Goal: Task Accomplishment & Management: Manage account settings

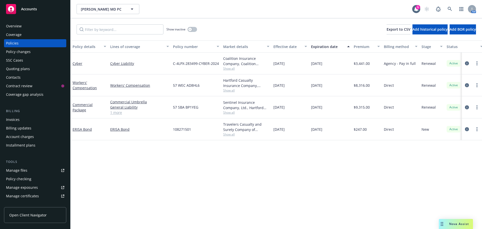
click at [21, 69] on div "Quoting plans" at bounding box center [18, 69] width 24 height 8
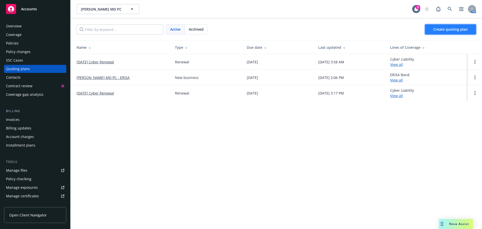
click at [439, 33] on link "Create quoting plan" at bounding box center [450, 29] width 51 height 10
click at [90, 61] on link "[DATE] Cyber Renewal" at bounding box center [95, 61] width 37 height 5
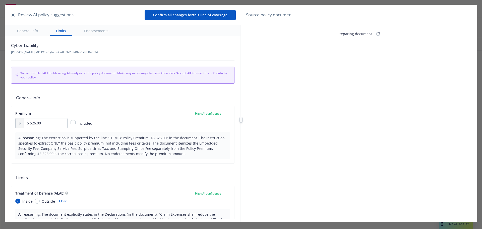
click at [14, 17] on button "button" at bounding box center [13, 15] width 6 height 6
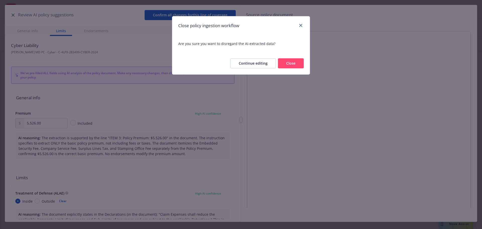
click at [285, 62] on button "Close" at bounding box center [291, 63] width 26 height 10
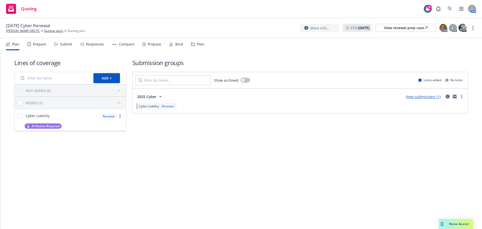
click at [433, 96] on link "View submissions (1)" at bounding box center [423, 96] width 35 height 5
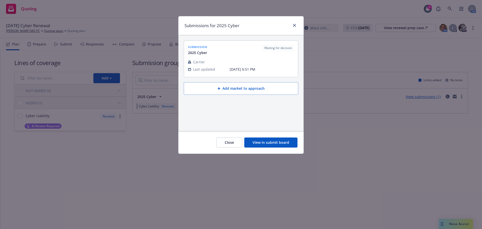
click at [273, 140] on button "View in submit board" at bounding box center [270, 142] width 53 height 10
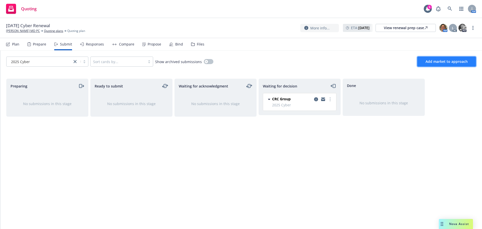
click at [439, 60] on span "Add market to approach" at bounding box center [446, 61] width 42 height 5
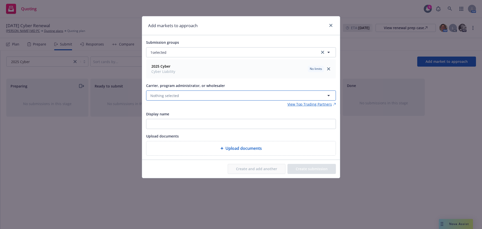
click at [179, 92] on button "Nothing selected" at bounding box center [241, 95] width 190 height 10
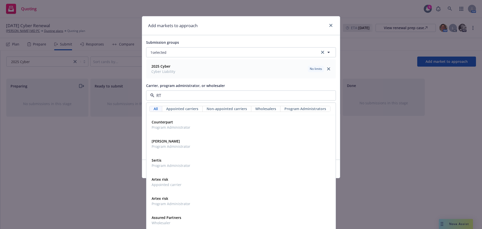
type input "R"
type input "Co"
click at [171, 91] on div "Co" at bounding box center [241, 95] width 190 height 10
click at [171, 98] on input "Co" at bounding box center [239, 95] width 171 height 6
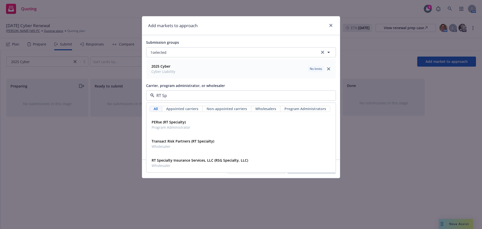
type input "RT Spe"
click at [179, 162] on strong "RT Specialty Insurance Services, LLC (RSG Specialty, LLC)" at bounding box center [200, 160] width 96 height 5
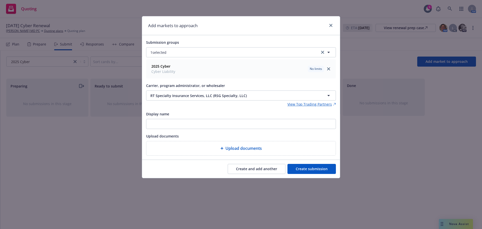
click at [325, 165] on button "Create submission" at bounding box center [311, 169] width 48 height 10
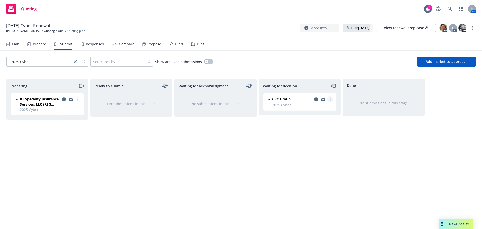
click at [331, 101] on link "more" at bounding box center [330, 99] width 6 height 6
click at [78, 99] on circle "more" at bounding box center [77, 99] width 1 height 1
click at [330, 100] on circle "more" at bounding box center [330, 100] width 1 height 1
click at [323, 109] on span "Move back one step" at bounding box center [305, 109] width 45 height 5
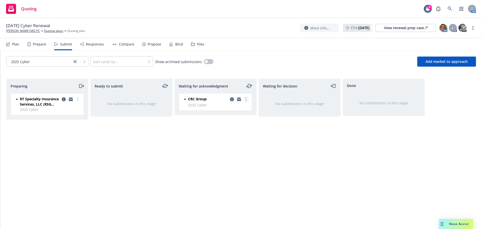
click at [247, 98] on link "more" at bounding box center [246, 99] width 6 height 6
click at [229, 109] on span "Log acknowledgement" at bounding box center [223, 109] width 49 height 5
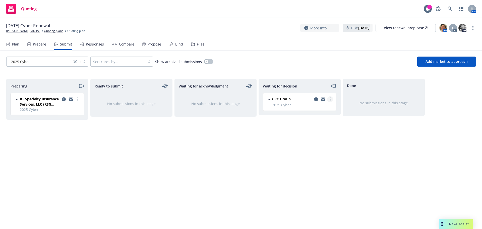
click at [330, 100] on circle "more" at bounding box center [330, 100] width 1 height 1
click at [78, 101] on link "more" at bounding box center [78, 99] width 6 height 6
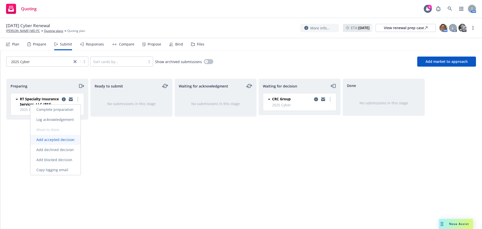
click at [65, 141] on span "Add accepted decision" at bounding box center [55, 139] width 50 height 5
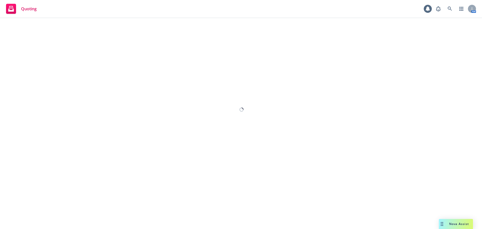
select select "12"
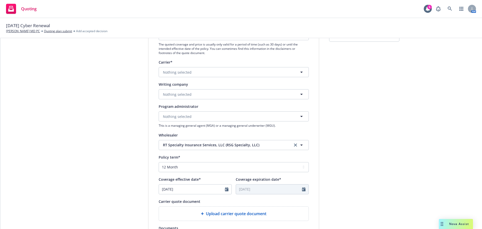
scroll to position [100, 0]
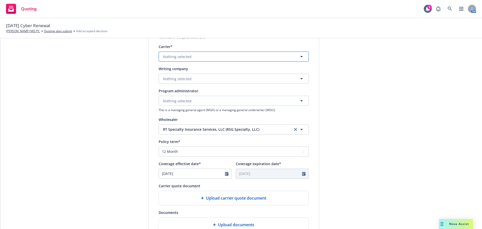
click at [176, 60] on button "Nothing selected" at bounding box center [234, 56] width 150 height 10
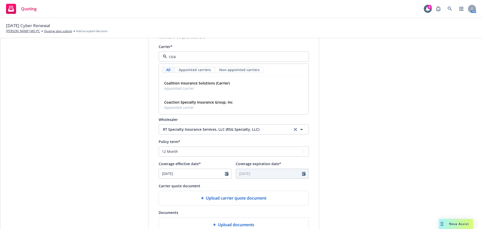
type input "coal"
click at [186, 79] on div "Coalition Insurance Solutions (Carrier) Appointed carrier" at bounding box center [196, 85] width 69 height 13
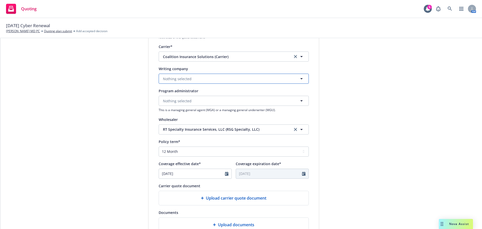
click at [187, 83] on button "Nothing selected" at bounding box center [234, 79] width 150 height 10
click at [191, 91] on strong "Coalition Insurance Company" at bounding box center [189, 92] width 51 height 5
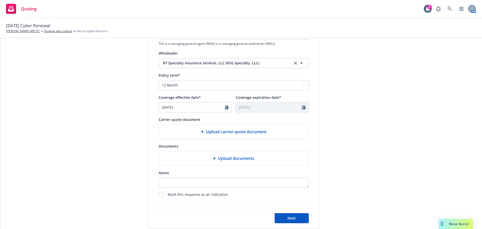
scroll to position [186, 0]
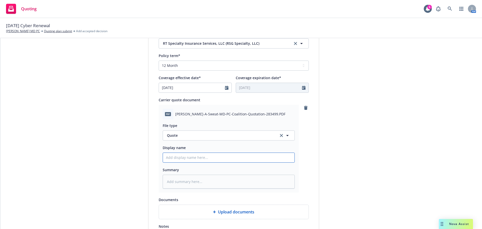
click at [188, 157] on input "Display name" at bounding box center [229, 158] width 132 height 10
type textarea "x"
type input "2"
type textarea "x"
type input "25"
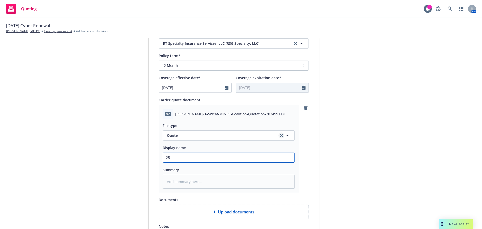
type textarea "x"
type input "25-"
type textarea "x"
type input "25-2"
type textarea "x"
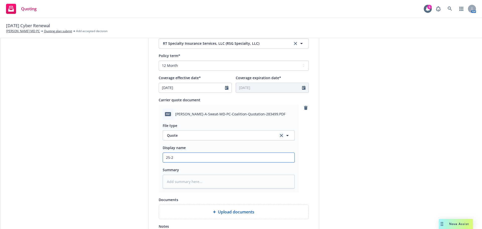
type input "25-26"
type textarea "x"
type input "25-26"
type textarea "x"
type input "25-26 C"
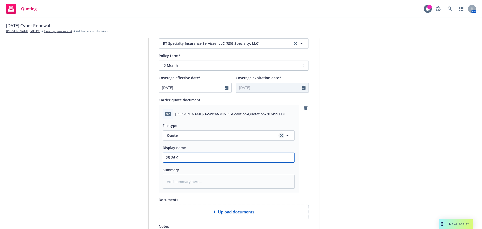
type textarea "x"
type input "25-26 Ct"
type textarea "x"
type input "25-26 Ctb"
type textarea "x"
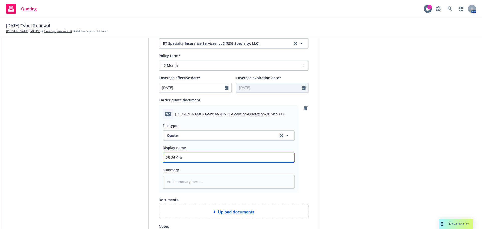
type input "25-26 Ct"
type textarea "x"
type input "25-26 Cy"
type textarea "x"
type input "25-26 Cyt"
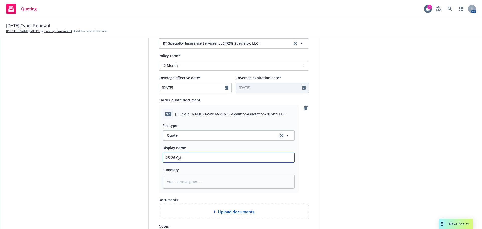
type textarea "x"
type input "25-26 Cy"
type textarea "x"
type input "25-26 Cyb"
type textarea "x"
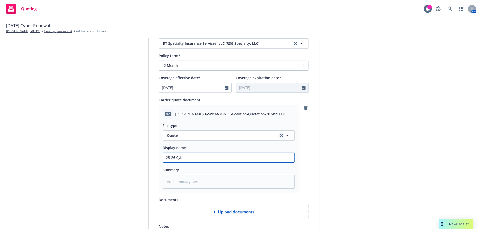
type input "25-26 Cybe"
type textarea "x"
type input "25-26 Cyber"
type textarea "x"
type input "25-26 Cyber"
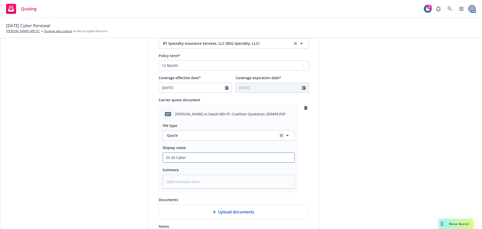
type textarea "x"
type input "25-26 Cyber r"
type textarea "x"
type input "25-26 Cyber"
type textarea "x"
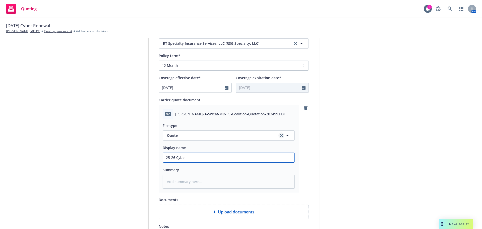
type input "25-26 Cyber R"
type textarea "x"
type input "25-26 Cyber Re"
type textarea "x"
type input "25-26 Cyber Ren"
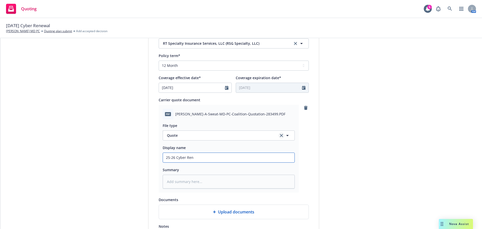
type textarea "x"
type input "25-26 Cyber Rene"
type textarea "x"
type input "25-26 Cyber Renew"
type textarea "x"
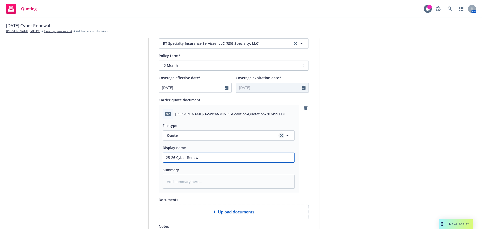
type input "25-26 Cyber Renewa"
type textarea "x"
type input "25-26 Cyber Renewal"
type textarea "x"
type input "25-26 Cyber Renewal"
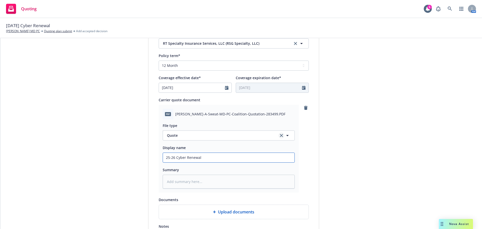
type textarea "x"
type input "25-26 Cyber Renewal Q"
type textarea "x"
type input "25-26 Cyber Renewal Qu"
type textarea "x"
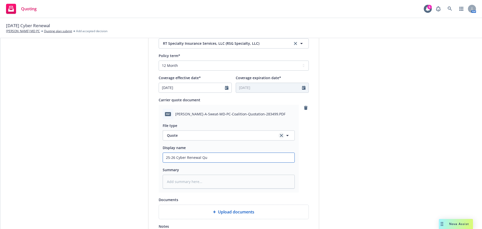
type input "25-26 Cyber Renewal Quo"
type textarea "x"
type input "25-26 Cyber Renewal Quot"
type textarea "x"
type input "25-26 Cyber Renewal Quote"
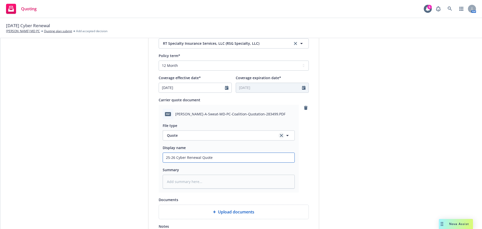
type textarea "x"
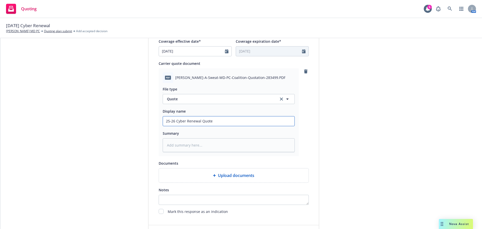
scroll to position [259, 0]
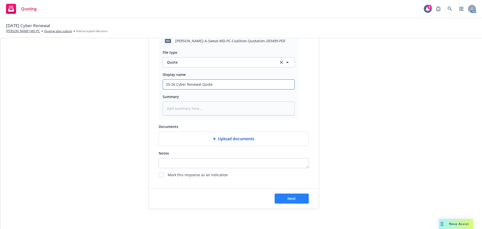
type input "25-26 Cyber Renewal Quote"
click at [296, 194] on button "Next" at bounding box center [292, 198] width 34 height 10
type textarea "x"
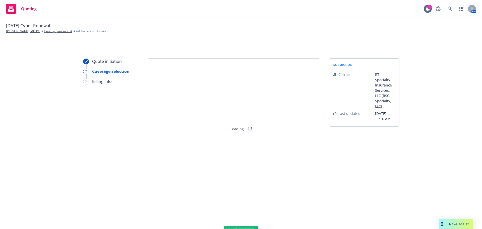
scroll to position [0, 0]
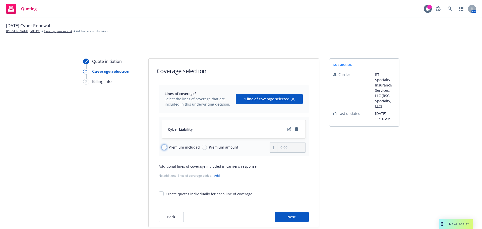
click at [163, 145] on input "Premium included" at bounding box center [164, 147] width 5 height 5
radio input "true"
click at [287, 220] on button "Next" at bounding box center [292, 217] width 34 height 10
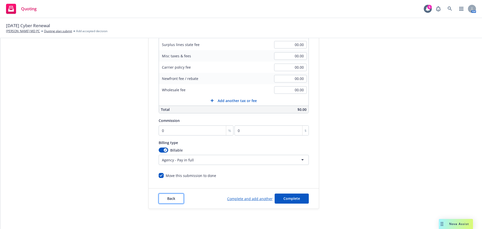
click at [170, 199] on span "Back" at bounding box center [171, 198] width 8 height 5
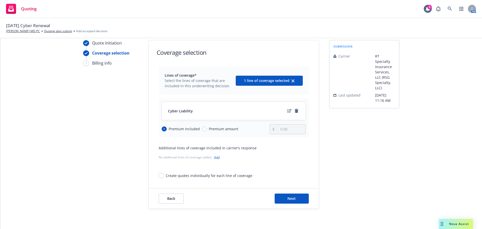
scroll to position [18, 0]
click at [171, 198] on span "Back" at bounding box center [171, 198] width 8 height 5
type textarea "x"
select select "12"
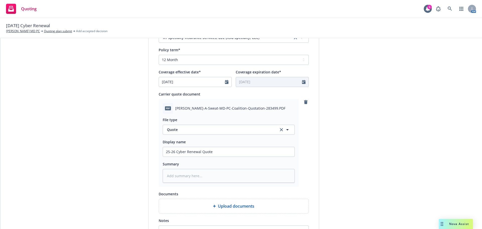
scroll to position [194, 0]
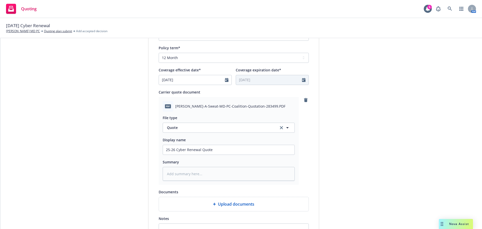
click at [189, 109] on div "PDF Jeffrey-A-Sweat-MD-PC-Coalition-Quotation-283499.PDF" at bounding box center [229, 106] width 132 height 11
click at [192, 105] on span "Jeffrey-A-Sweat-MD-PC-Coalition-Quotation-283499.PDF" at bounding box center [230, 105] width 110 height 5
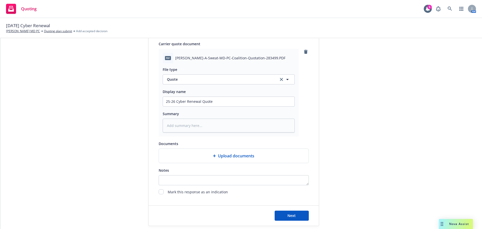
scroll to position [259, 0]
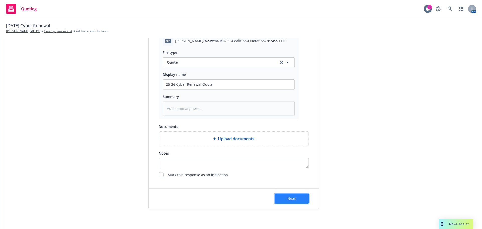
click at [280, 196] on button "Next" at bounding box center [292, 198] width 34 height 10
type textarea "x"
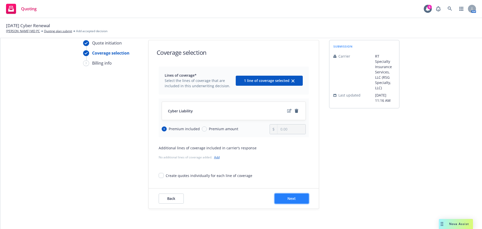
click at [280, 201] on button "Next" at bounding box center [292, 198] width 34 height 10
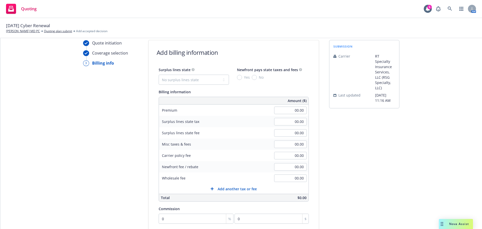
click at [279, 114] on div "00.00" at bounding box center [290, 110] width 36 height 11
click at [288, 109] on input "00.00" at bounding box center [290, 110] width 33 height 8
type input "6,093.00"
click at [298, 88] on div "Surplus lines state No surplus lines state Alaska Alabama Arkansas Arizona Cali…" at bounding box center [234, 134] width 150 height 135
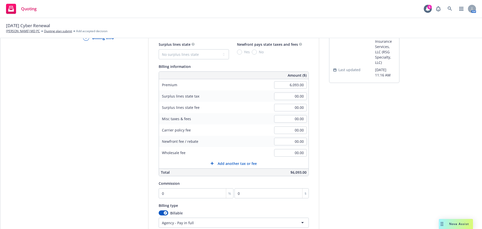
scroll to position [106, 0]
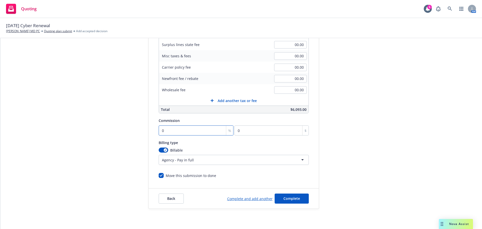
click at [174, 131] on input "0" at bounding box center [196, 130] width 75 height 10
type input "1"
type input "60.93"
type input "12"
type input "731.16"
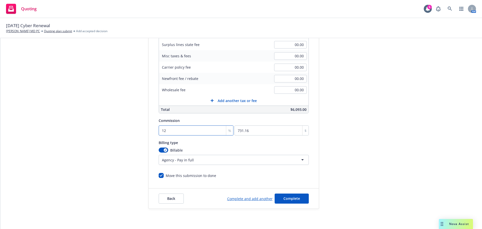
type input "12"
click at [196, 143] on div "Billing type" at bounding box center [234, 142] width 150 height 6
click at [289, 198] on span "Complete" at bounding box center [291, 198] width 17 height 5
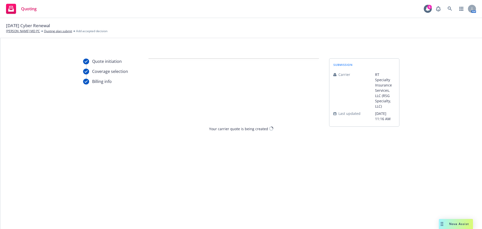
scroll to position [0, 0]
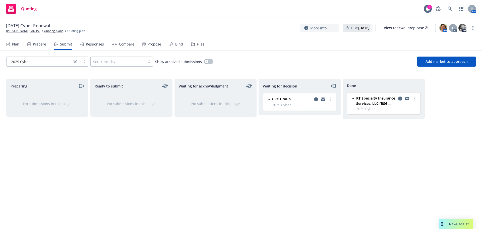
click at [148, 44] on div "Propose" at bounding box center [155, 44] width 14 height 4
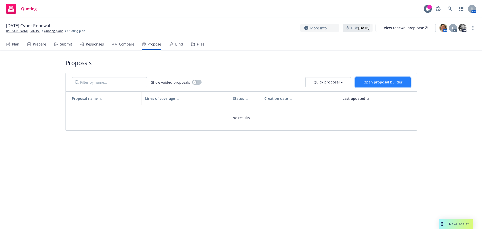
click at [363, 82] on button "Open proposal builder" at bounding box center [382, 82] width 55 height 10
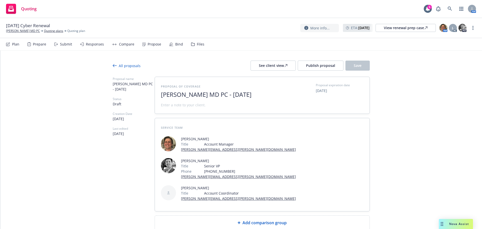
click at [161, 96] on span "Jeffrey A. Sweat MD PC - October 2025" at bounding box center [222, 94] width 123 height 7
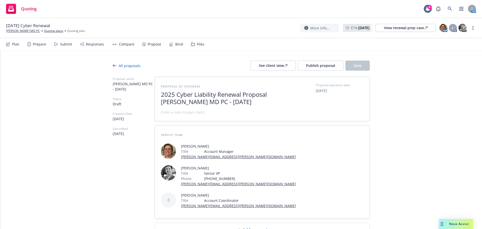
scroll to position [0, 0]
drag, startPoint x: 225, startPoint y: 103, endPoint x: 273, endPoint y: 103, distance: 48.4
click at [273, 103] on span "2025 Cyber Liability Renewal Proposal Jeffrey A. Sweat MD PC - October 2025" at bounding box center [222, 98] width 123 height 15
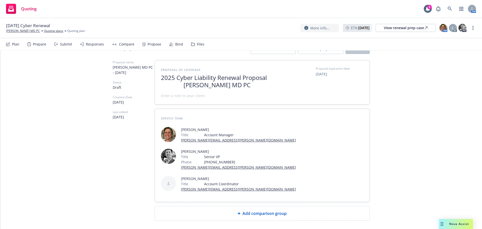
click at [198, 98] on div "Proposal of coverage 2025 Cyber Liability Renewal Proposal Jeffrey A. Sweat MD …" at bounding box center [262, 82] width 215 height 44
click at [245, 206] on div "Add comparison group" at bounding box center [262, 213] width 215 height 14
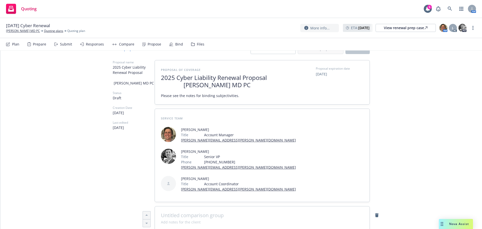
type textarea "x"
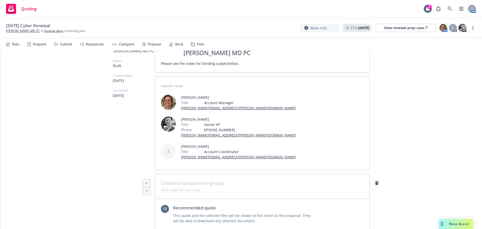
scroll to position [42, 0]
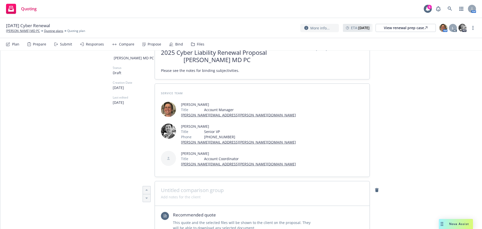
click at [182, 187] on span at bounding box center [262, 190] width 203 height 6
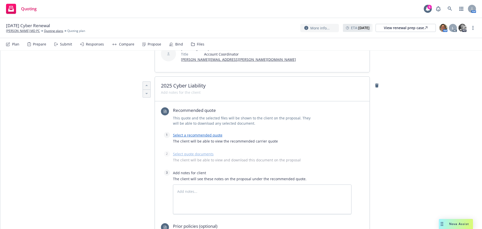
scroll to position [167, 0]
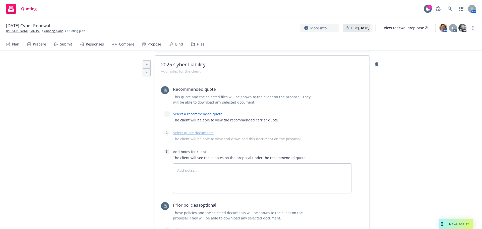
click at [196, 111] on link "Select a recommended quote" at bounding box center [197, 113] width 49 height 5
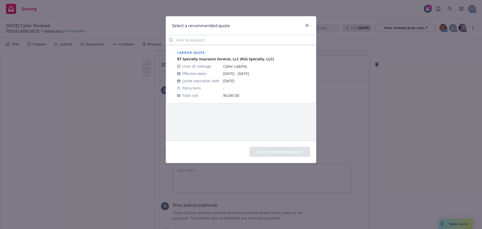
click at [173, 52] on circle at bounding box center [172, 52] width 5 height 5
click at [256, 154] on button "Add recommended quote" at bounding box center [280, 152] width 60 height 10
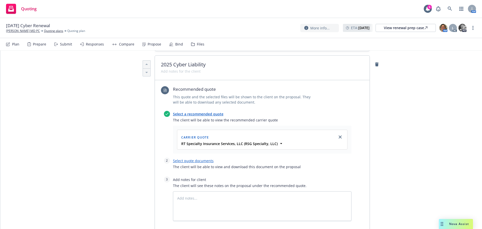
click at [182, 158] on link "Select quote documents" at bounding box center [193, 160] width 41 height 5
type textarea "x"
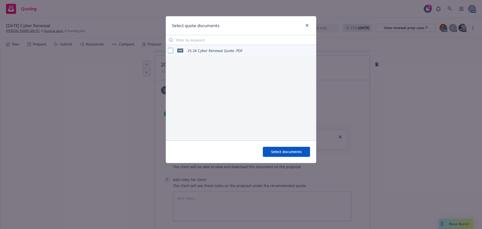
drag, startPoint x: 170, startPoint y: 52, endPoint x: 172, endPoint y: 56, distance: 4.9
click at [170, 52] on input "checkbox" at bounding box center [170, 50] width 5 height 5
checkbox input "true"
click at [276, 150] on span "Select documents" at bounding box center [286, 151] width 31 height 5
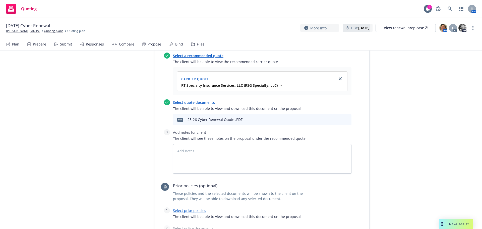
scroll to position [217, 0]
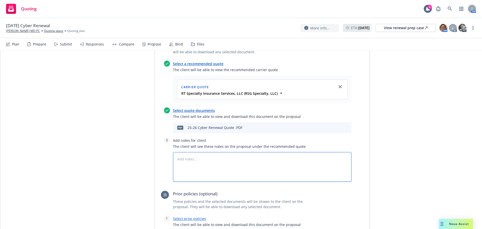
click at [183, 152] on textarea at bounding box center [262, 167] width 178 height 30
type textarea "x"
type textarea "S"
type textarea "x"
type textarea "Su"
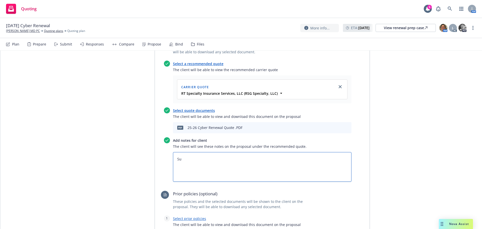
type textarea "x"
type textarea "Sub"
type textarea "x"
type textarea "Subj"
type textarea "x"
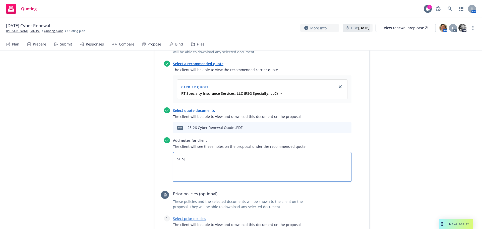
type textarea "Subje"
type textarea "x"
type textarea "Subjec"
type textarea "x"
type textarea "Subject"
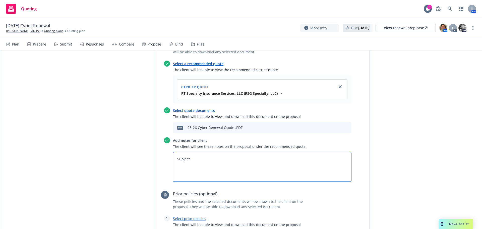
type textarea "x"
type textarea "Subjecti"
type textarea "x"
type textarea "Subjectiv"
type textarea "x"
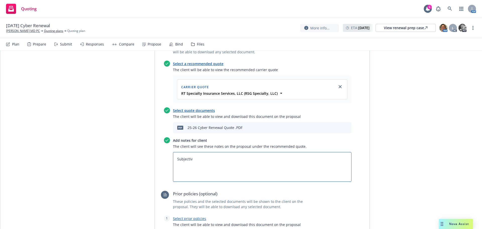
type textarea "Subjectivi"
type textarea "x"
type textarea "Subjectivit"
type textarea "x"
type textarea "Subjectiviti"
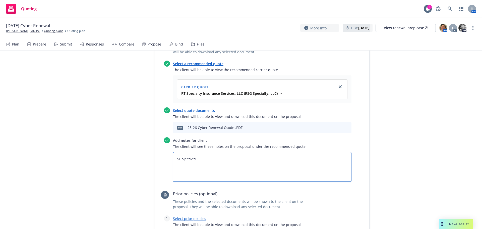
type textarea "x"
type textarea "Subjectivitie"
type textarea "x"
type textarea "Subjectivities"
type textarea "x"
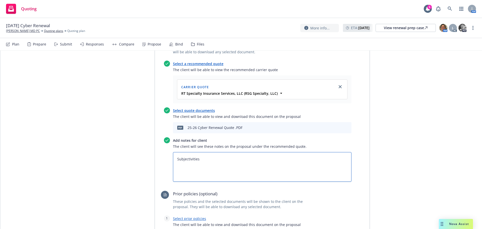
type textarea "Subjectivities"
type textarea "x"
type textarea "Subjectivities 1,"
type textarea "x"
type textarea "Subjectivities 1,."
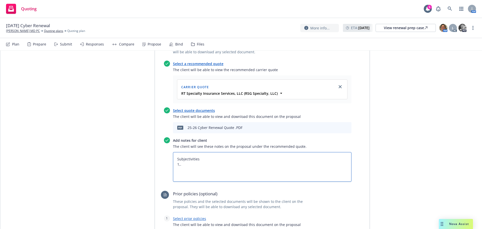
type textarea "x"
type textarea "Subjectivities 1,."
type textarea "x"
type textarea "Subjectivities 1,."
type textarea "x"
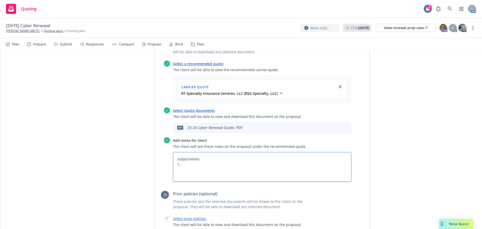
type textarea "Subjectivities 1,"
type textarea "x"
type textarea "Subjectivities 1"
type textarea "x"
type textarea "Subjectivities 1."
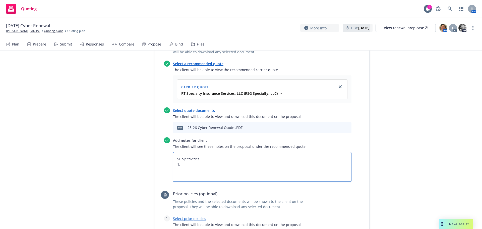
type textarea "x"
type textarea "Subjectivities 1."
type textarea "x"
type textarea "Subjectivities 1. R"
type textarea "x"
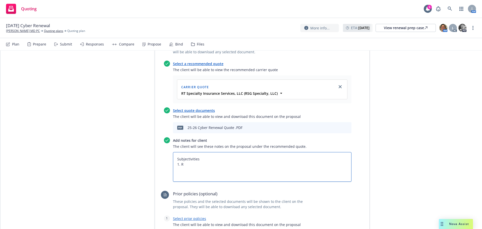
type textarea "Subjectivities 1. Re"
type textarea "x"
type textarea "Subjectivities 1. Req"
type textarea "x"
type textarea "Subjectivities 1. Requ"
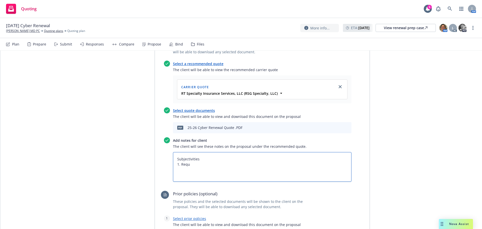
type textarea "x"
type textarea "Subjectivities 1. Reque"
type textarea "x"
type textarea "Subjectivities 1. Reques"
type textarea "x"
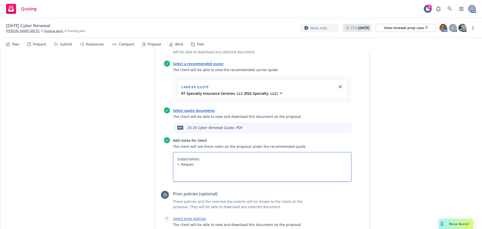
type textarea "Subjectivities 1. Request"
type textarea "x"
type textarea "Subjectivities 1. Request"
type textarea "x"
type textarea "Subjectivities 1. Request t"
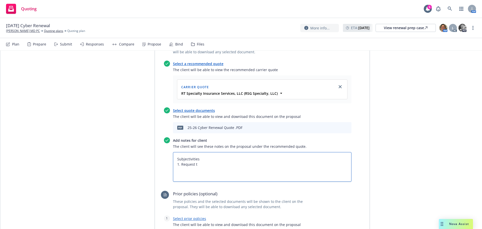
type textarea "x"
type textarea "Subjectivities 1. Request to"
type textarea "x"
type textarea "Subjectivities 1. Request to"
type textarea "x"
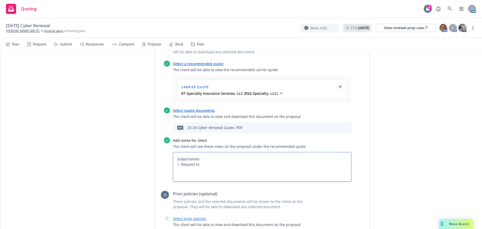
type textarea "Subjectivities 1. Request to B"
type textarea "x"
type textarea "Subjectivities 1. Request to Bi"
type textarea "x"
type textarea "Subjectivities 1. Request to Bin"
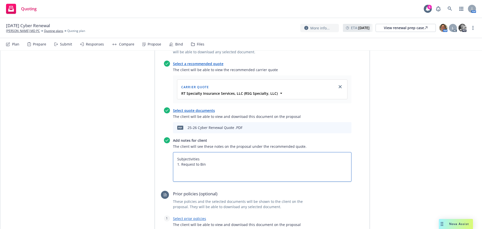
type textarea "x"
type textarea "Subjectivities 1. Request to Bind"
type textarea "x"
type textarea "Subjectivities 1. Request to Bind"
type textarea "x"
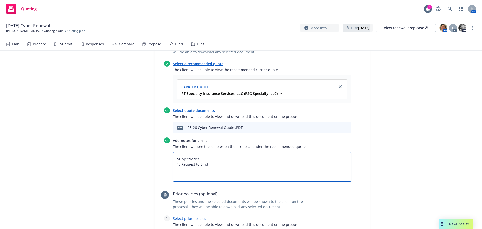
type textarea "Subjectivities 1. Request to Bind"
type textarea "x"
type textarea "Subjectivities 1. Request to Bind 2"
type textarea "x"
type textarea "Subjectivities 1. Request to Bind 2."
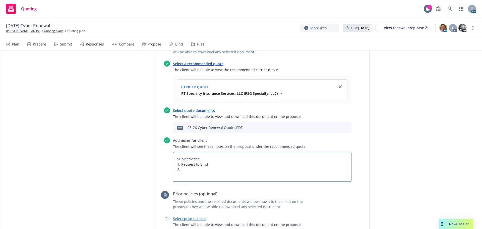
type textarea "x"
type textarea "Subjectivities 1. Request to Bind 2."
type textarea "x"
type textarea "Subjectivities 1. Request to Bind 2. S"
type textarea "x"
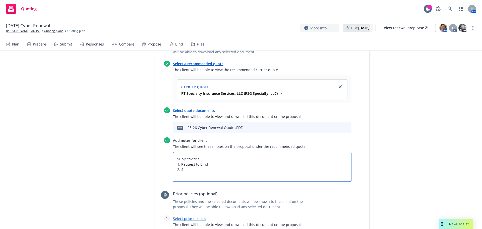
type textarea "Subjectivities 1. Request to Bind 2. Si"
type textarea "x"
type textarea "Subjectivities 1. Request to Bind 2. Sig"
type textarea "x"
type textarea "Subjectivities 1. Request to Bind 2. Sign"
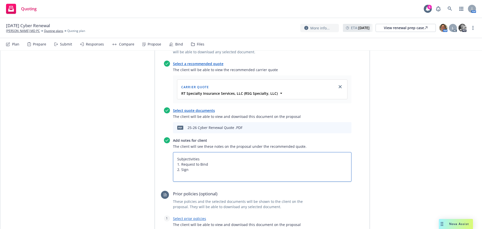
type textarea "x"
type textarea "Subjectivities 1. Request to Bind 2. Signe"
type textarea "x"
type textarea "Subjectivities 1. Request to Bind 2. Signed"
type textarea "x"
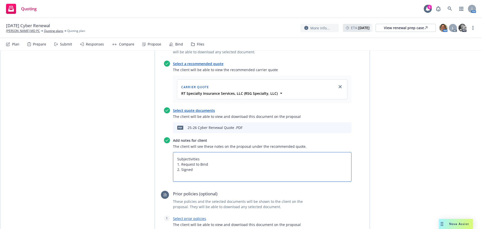
type textarea "Subjectivities 1. Request to Bind 2. Signed"
type textarea "x"
type textarea "Subjectivities 1. Request to Bind 2. Signed A"
type textarea "x"
type textarea "Subjectivities 1. Request to Bind 2. Signed Ap"
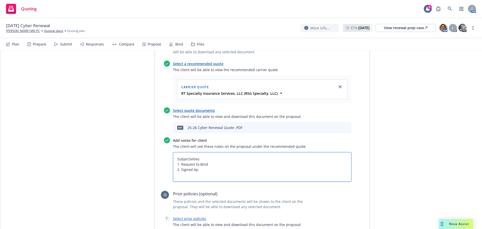
type textarea "x"
type textarea "Subjectivities 1. Request to Bind 2. Signed App"
type textarea "x"
type textarea "Subjectivities 1. Request to Bind 2. Signed Appl"
type textarea "x"
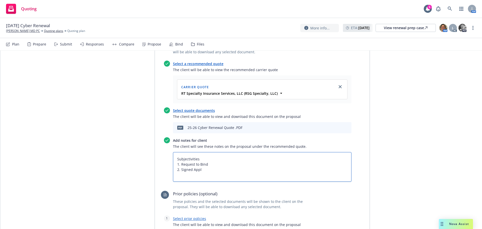
type textarea "Subjectivities 1. Request to Bind 2. Signed Appli"
type textarea "x"
type textarea "Subjectivities 1. Request to Bind 2. Signed Applic"
click at [184, 216] on link "Select prior policies" at bounding box center [189, 218] width 33 height 5
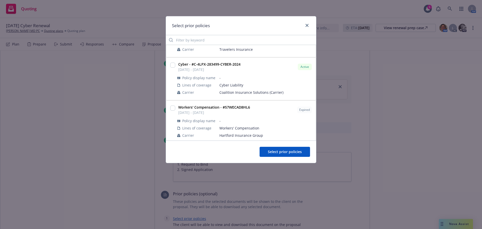
scroll to position [126, 0]
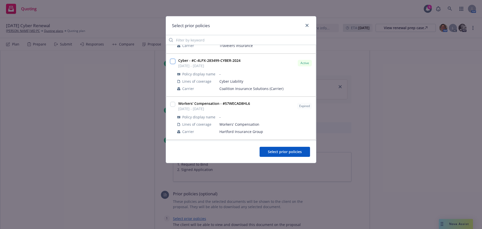
click at [173, 61] on input "checkbox" at bounding box center [172, 61] width 5 height 5
click at [287, 149] on span "Select prior policies" at bounding box center [285, 151] width 34 height 5
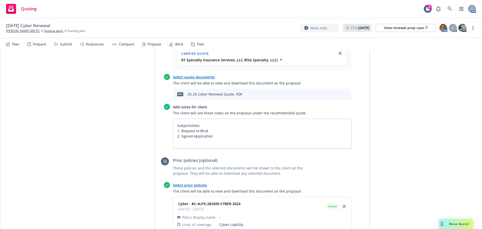
scroll to position [318, 0]
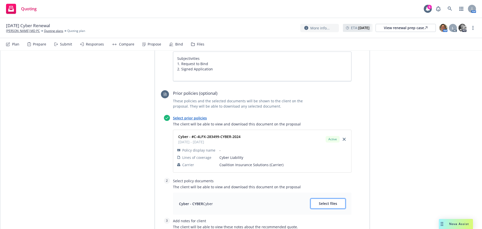
click at [316, 198] on button "Select files" at bounding box center [327, 203] width 35 height 10
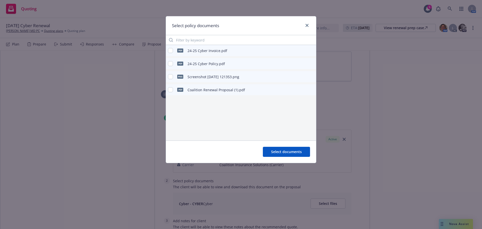
click at [175, 60] on div "pdf" at bounding box center [180, 63] width 11 height 11
click at [171, 64] on input "checkbox" at bounding box center [170, 63] width 5 height 5
click at [282, 152] on span "Select documents" at bounding box center [286, 151] width 31 height 5
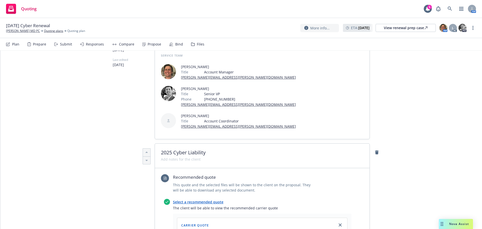
scroll to position [0, 0]
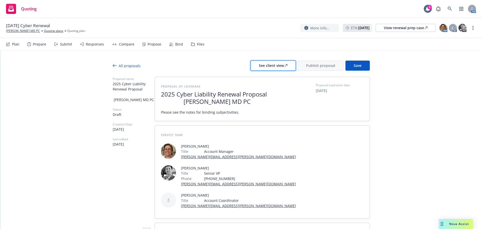
click at [268, 63] on div "See client view" at bounding box center [273, 66] width 29 height 10
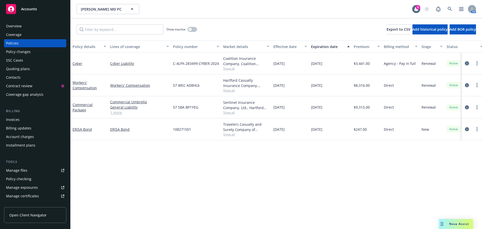
click at [467, 64] on icon "circleInformation" at bounding box center [467, 63] width 4 height 4
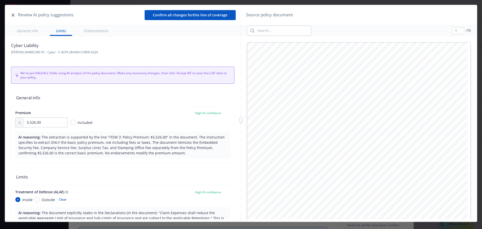
click at [13, 16] on icon "button" at bounding box center [13, 15] width 3 height 3
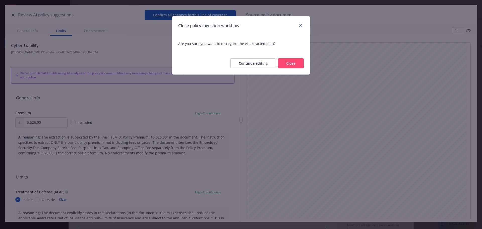
click at [291, 62] on button "Close" at bounding box center [291, 63] width 26 height 10
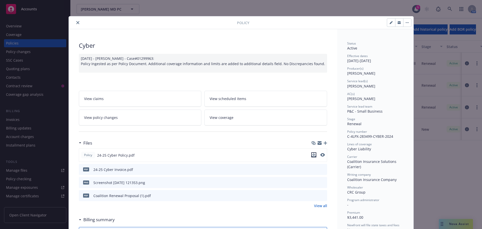
click at [312, 155] on icon "download file" at bounding box center [313, 154] width 3 height 3
click at [76, 22] on icon "close" at bounding box center [77, 22] width 3 height 3
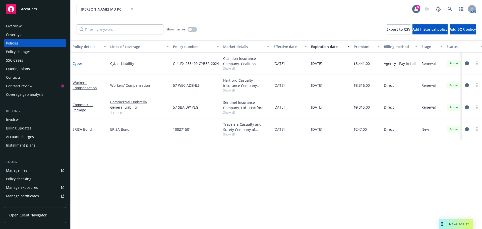
click at [75, 63] on link "Cyber" at bounding box center [78, 63] width 10 height 5
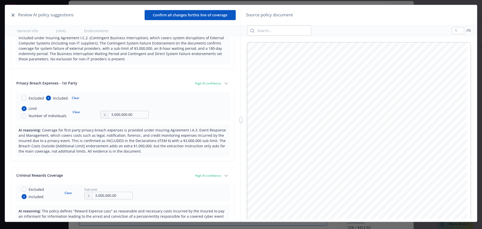
scroll to position [552, 0]
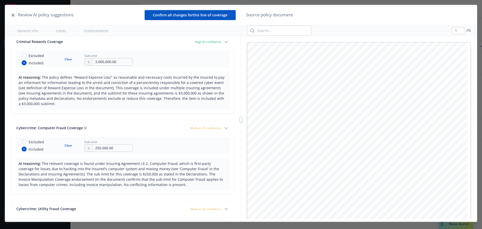
click at [12, 16] on icon "button" at bounding box center [13, 15] width 3 height 3
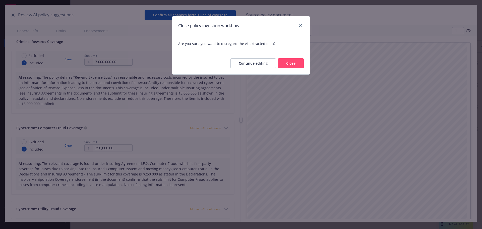
click at [287, 64] on button "Close" at bounding box center [291, 63] width 26 height 10
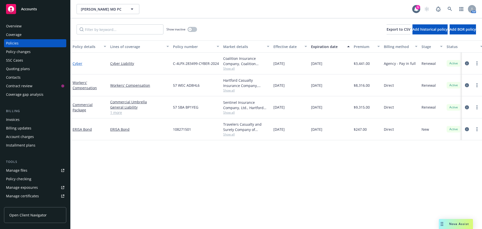
click at [79, 64] on link "Cyber" at bounding box center [78, 63] width 10 height 5
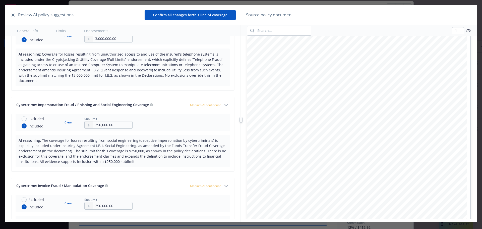
scroll to position [114, 0]
type input "2"
click at [9, 15] on div "Review AI policy suggestions Confirm all changes for this line of coverage" at bounding box center [123, 15] width 236 height 20
click at [13, 15] on icon "button" at bounding box center [13, 15] width 3 height 3
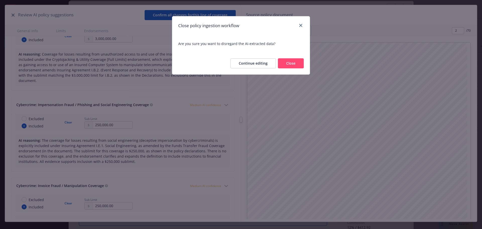
click at [292, 65] on button "Close" at bounding box center [291, 63] width 26 height 10
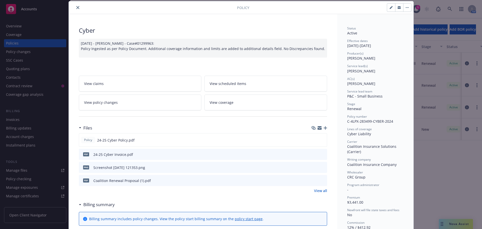
click at [312, 154] on icon "download file" at bounding box center [314, 154] width 4 height 4
click at [309, 141] on div "Policy 24-25 Cyber Policy.pdf" at bounding box center [203, 140] width 248 height 14
click at [310, 140] on div "Policy 24-25 Cyber Policy.pdf" at bounding box center [203, 140] width 248 height 14
click at [146, 142] on div "Policy 24-25 Cyber Policy.pdf" at bounding box center [203, 140] width 248 height 14
click at [320, 140] on icon "preview file" at bounding box center [322, 140] width 5 height 4
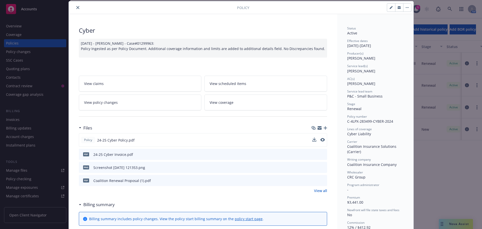
click at [321, 182] on button at bounding box center [323, 180] width 5 height 5
click at [314, 179] on button "download file" at bounding box center [314, 179] width 5 height 5
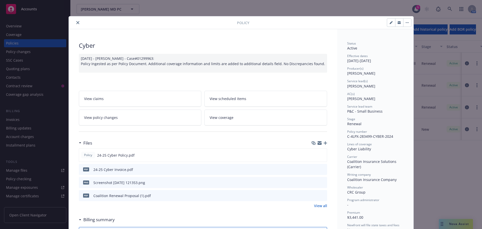
click at [76, 23] on icon "close" at bounding box center [77, 22] width 3 height 3
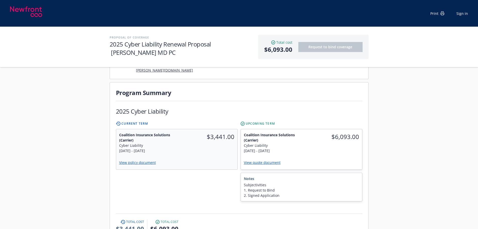
scroll to position [100, 0]
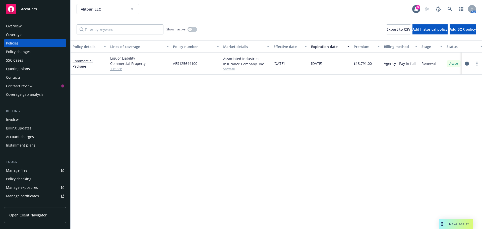
click at [15, 27] on div "Overview" at bounding box center [14, 26] width 16 height 8
